Goal: Use online tool/utility: Utilize a website feature to perform a specific function

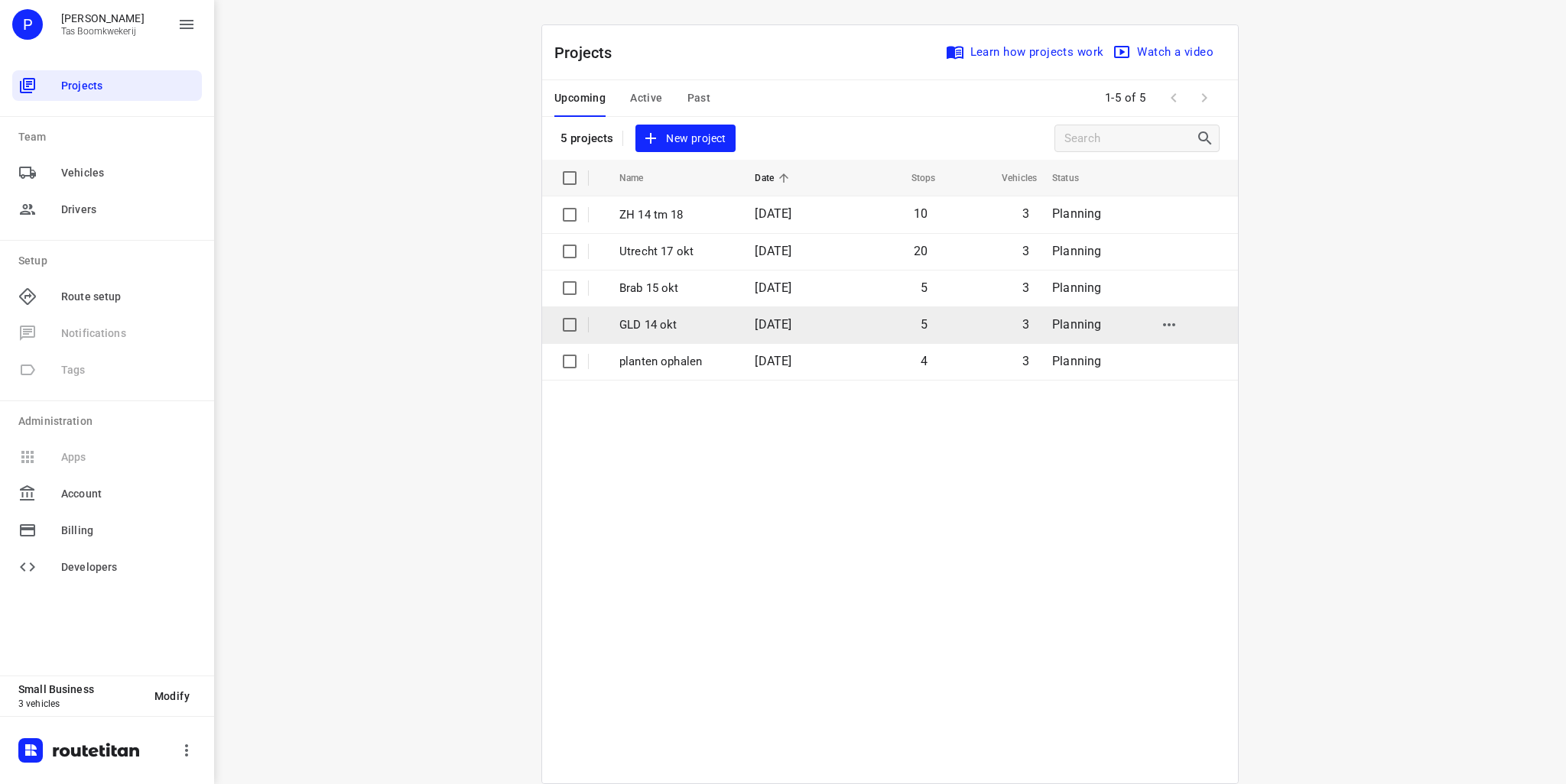
click at [669, 319] on p "GLD 14 okt" at bounding box center [675, 326] width 112 height 18
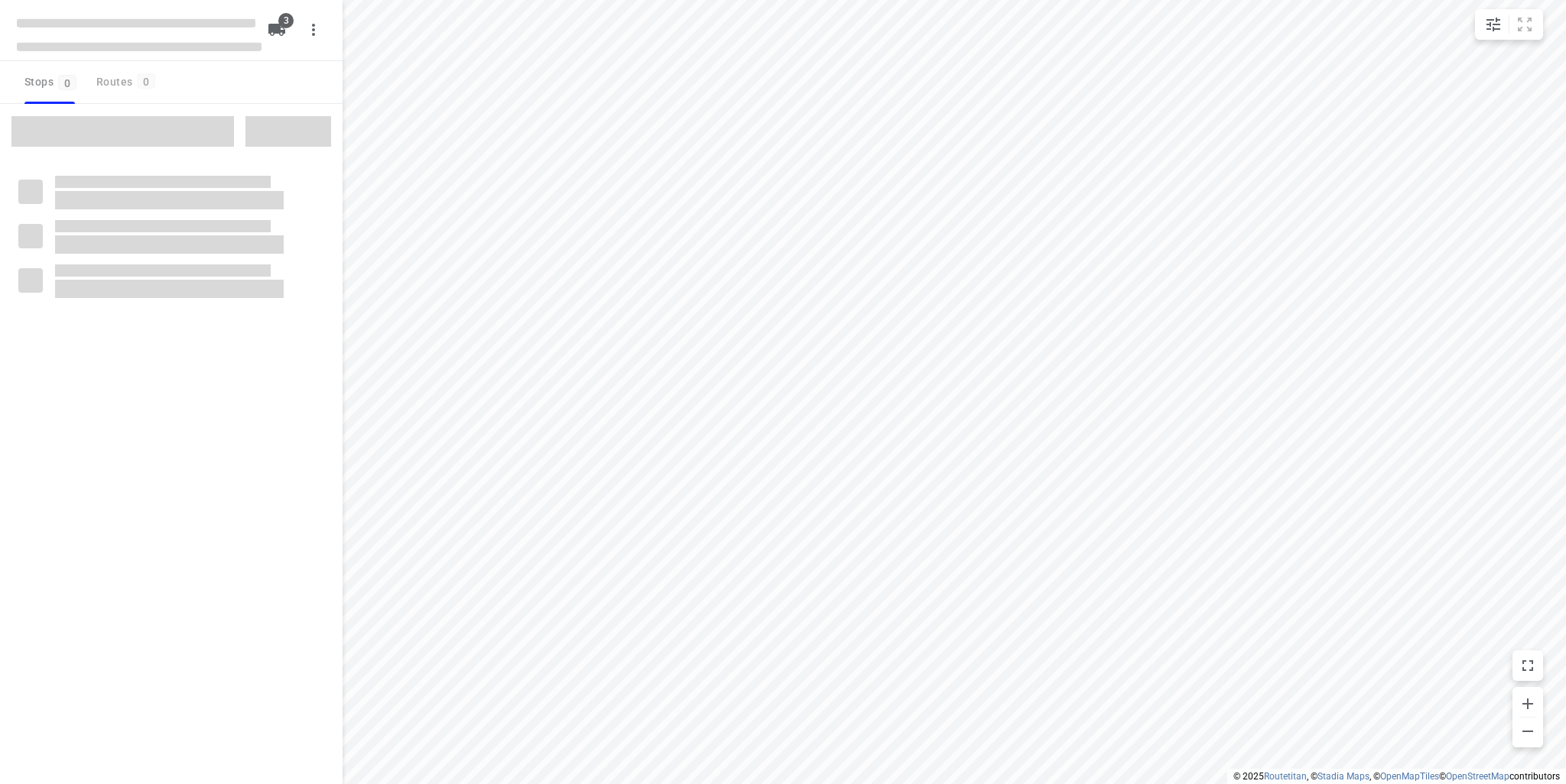
type input "distance"
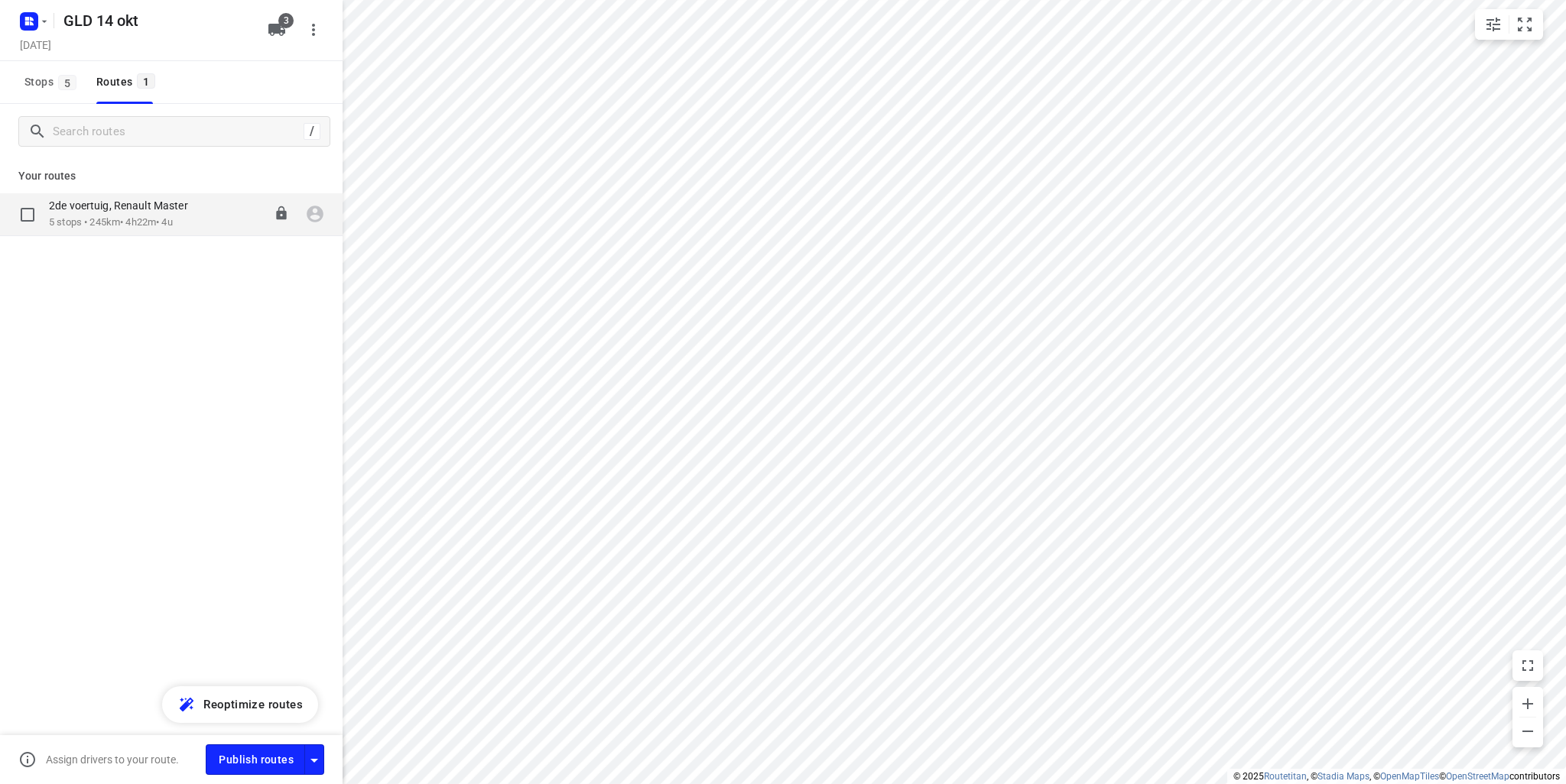
click at [214, 211] on div "08:00-12:22" at bounding box center [250, 214] width 76 height 32
click at [49, 16] on icon "button" at bounding box center [45, 21] width 12 height 12
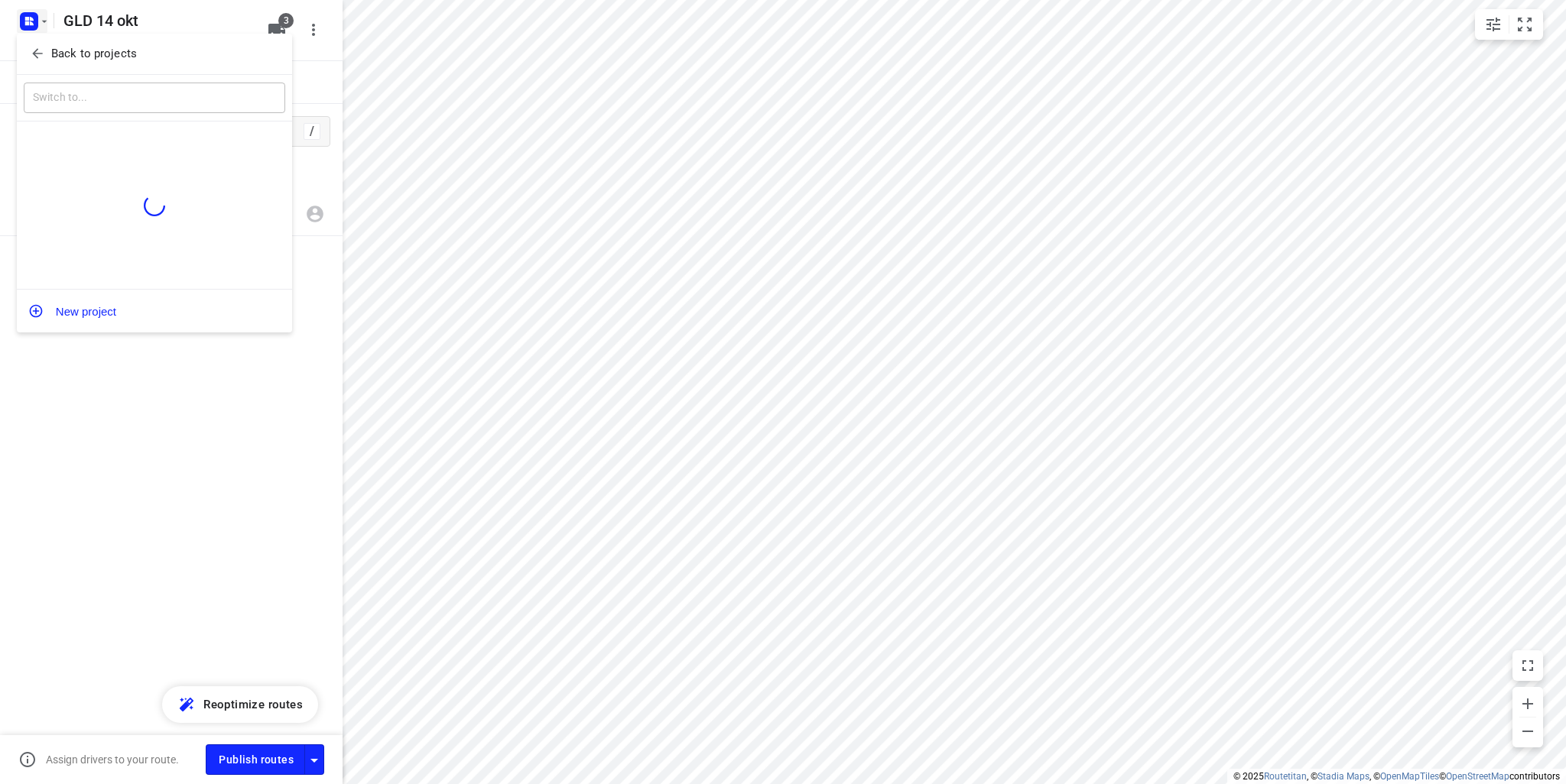
click at [65, 51] on p "Back to projects" at bounding box center [94, 54] width 85 height 18
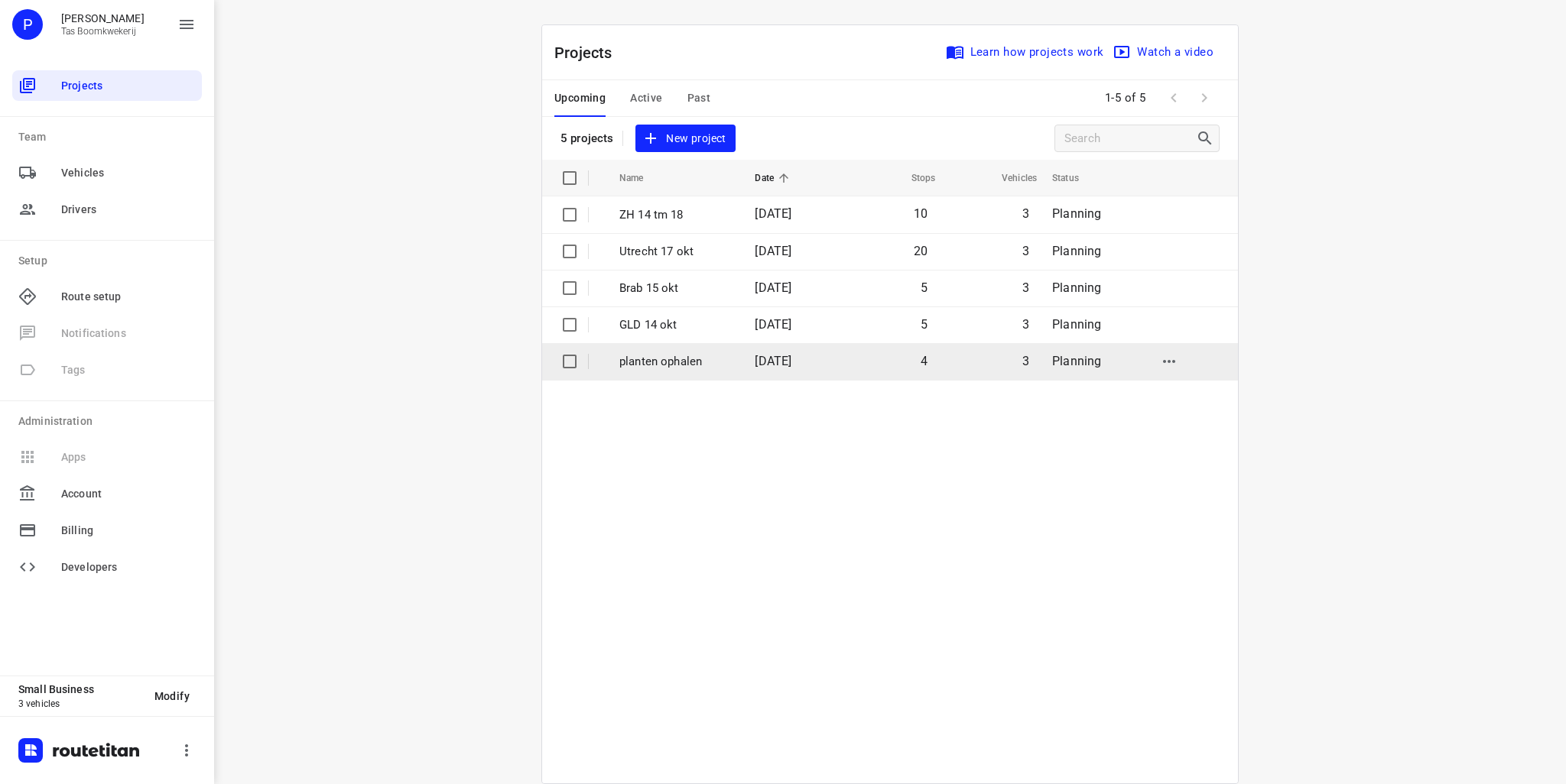
click at [731, 373] on td "planten ophalen" at bounding box center [672, 361] width 138 height 37
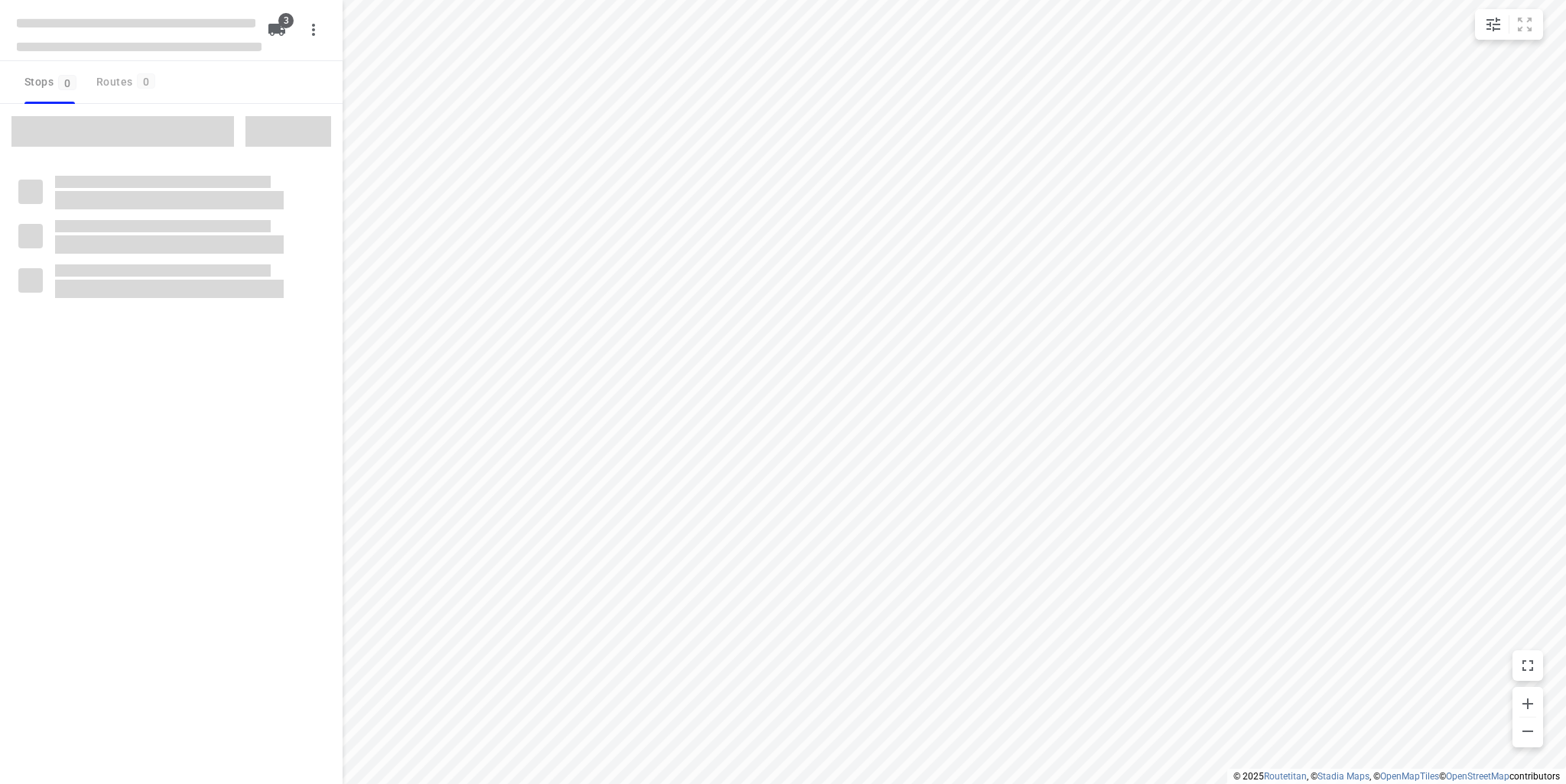
type input "distance"
